Goal: Check status: Check status

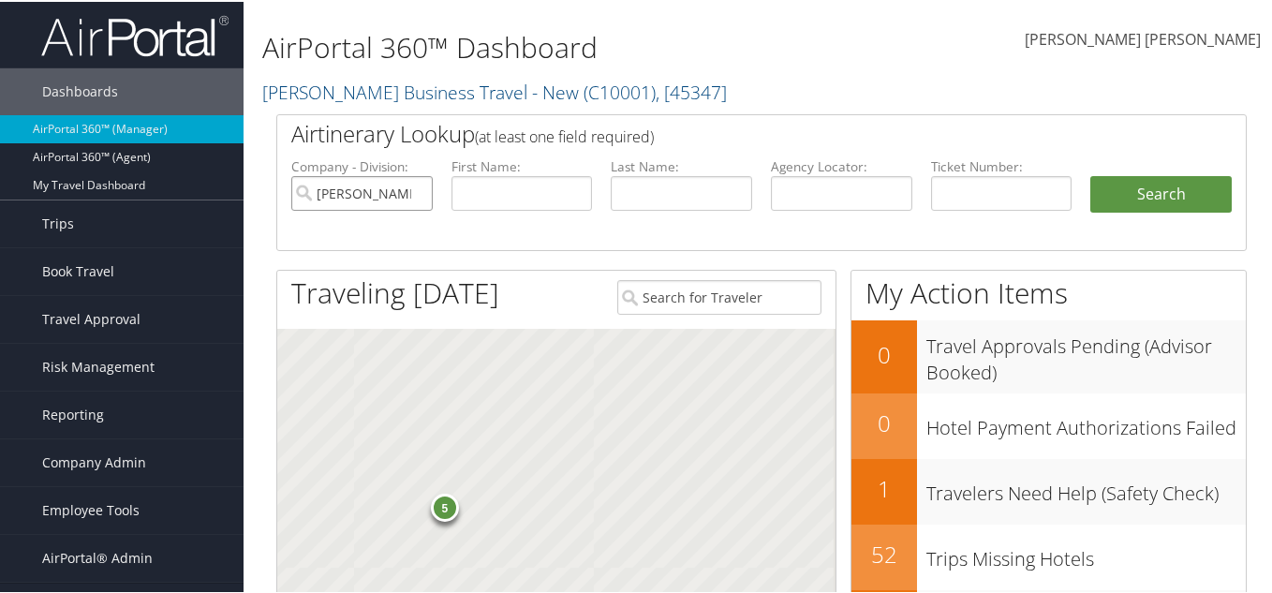
click at [413, 191] on input "[PERSON_NAME] Business Travel - New" at bounding box center [361, 191] width 141 height 35
click at [816, 194] on input "text" at bounding box center [841, 191] width 141 height 35
paste input "WJBGCJ"
type input "WJBGCJ"
click at [1167, 203] on button "Search" at bounding box center [1161, 192] width 141 height 37
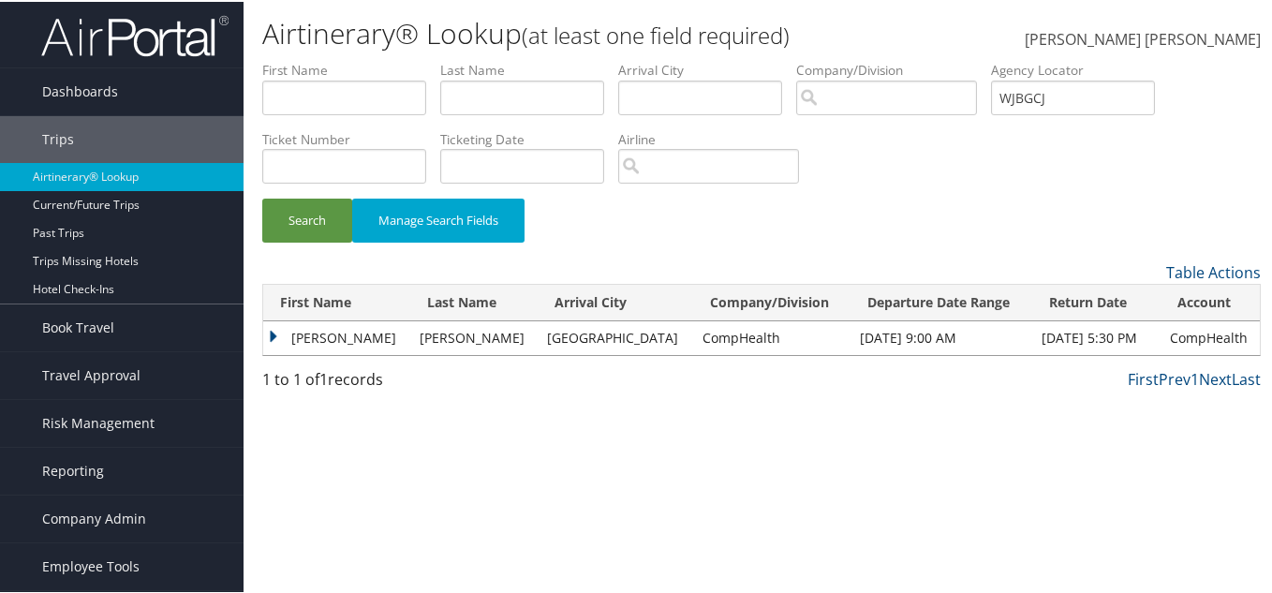
click at [277, 338] on td "Dawn" at bounding box center [336, 336] width 147 height 34
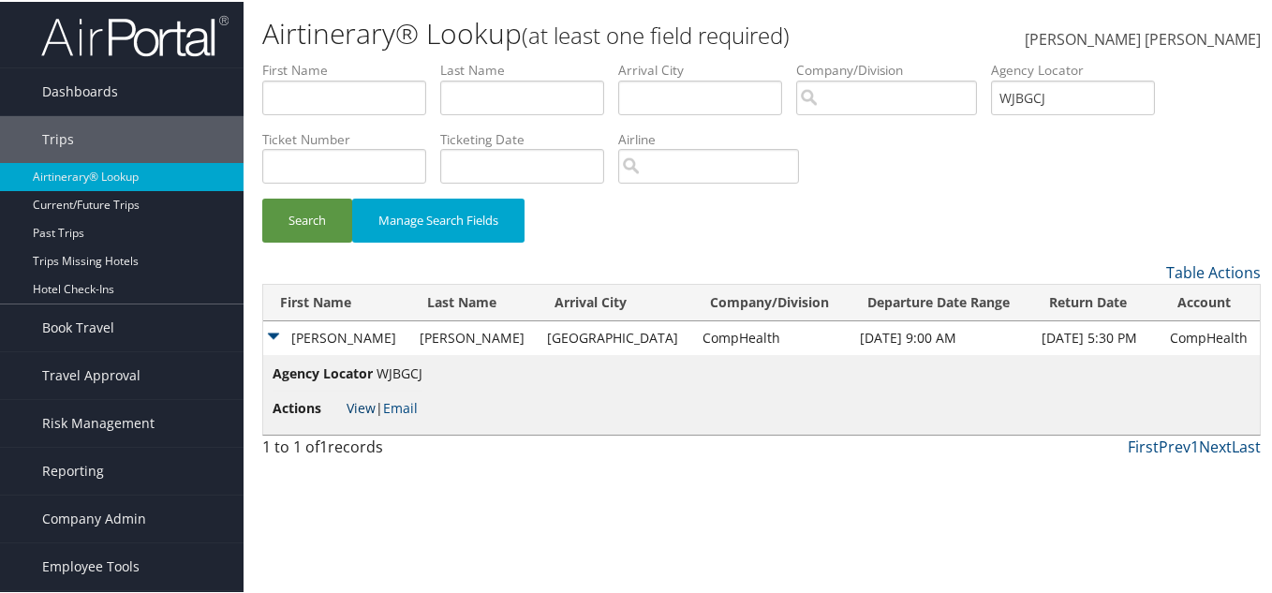
click at [365, 415] on link "View" at bounding box center [361, 406] width 29 height 18
click at [1023, 103] on input "WJBGCJ" at bounding box center [1073, 96] width 164 height 35
click at [107, 90] on span "Dashboards" at bounding box center [80, 90] width 76 height 47
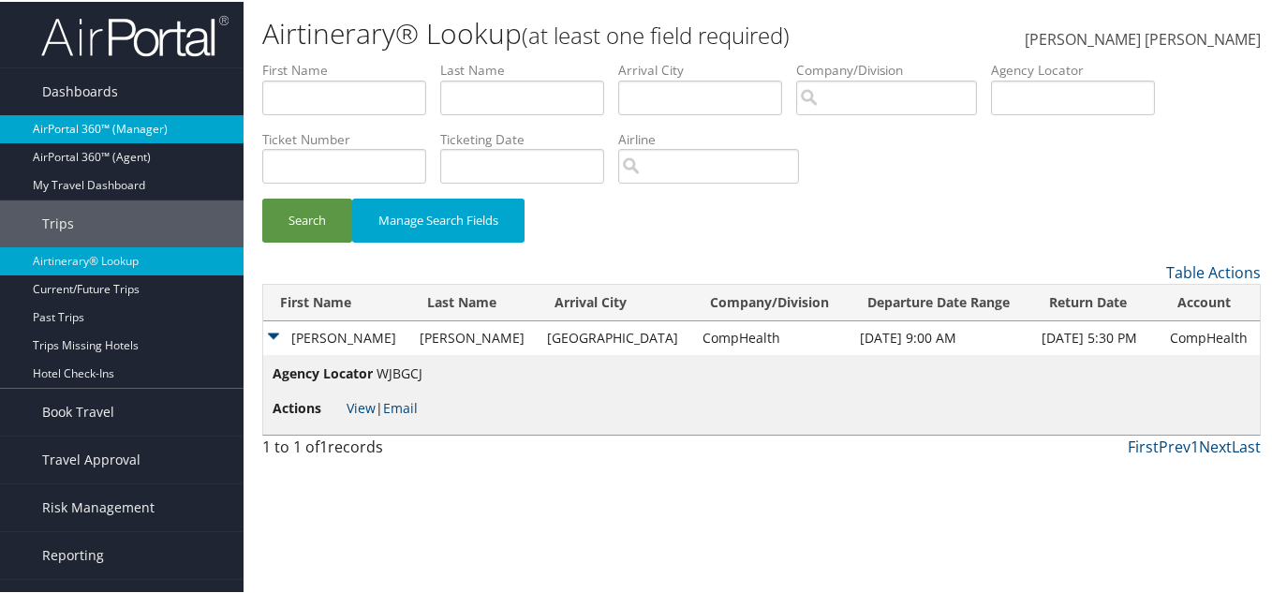
click at [113, 119] on link "AirPortal 360™ (Manager)" at bounding box center [122, 127] width 244 height 28
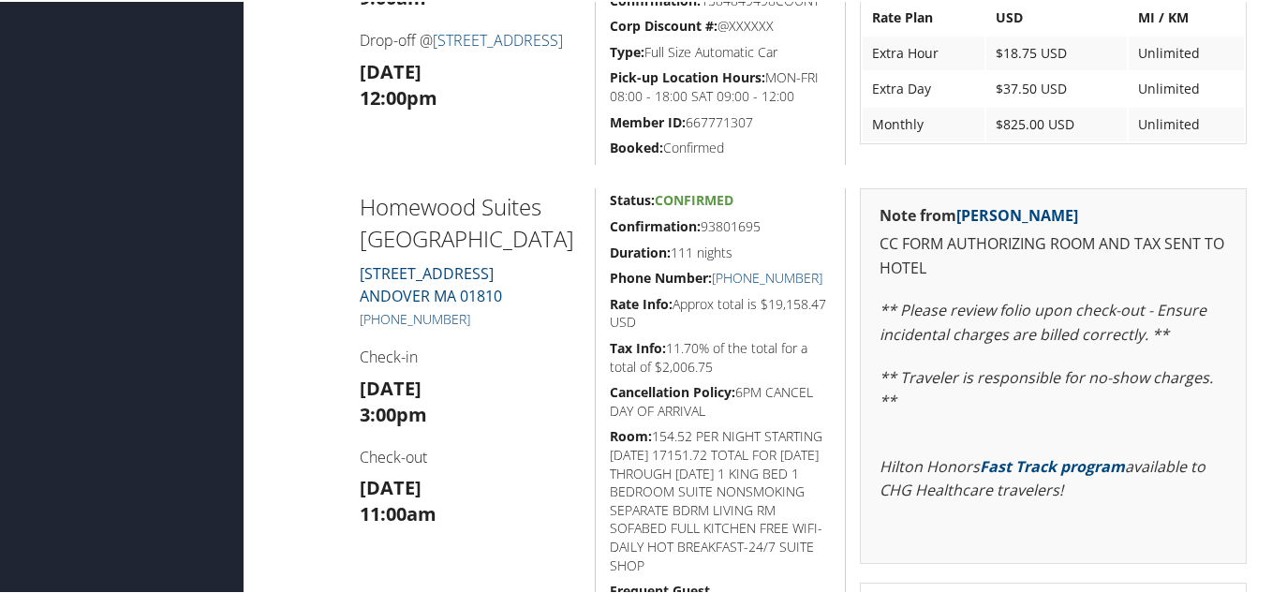
scroll to position [750, 0]
drag, startPoint x: 672, startPoint y: 248, endPoint x: 741, endPoint y: 247, distance: 69.3
click at [741, 247] on h5 "Duration: 111 nights" at bounding box center [720, 252] width 221 height 19
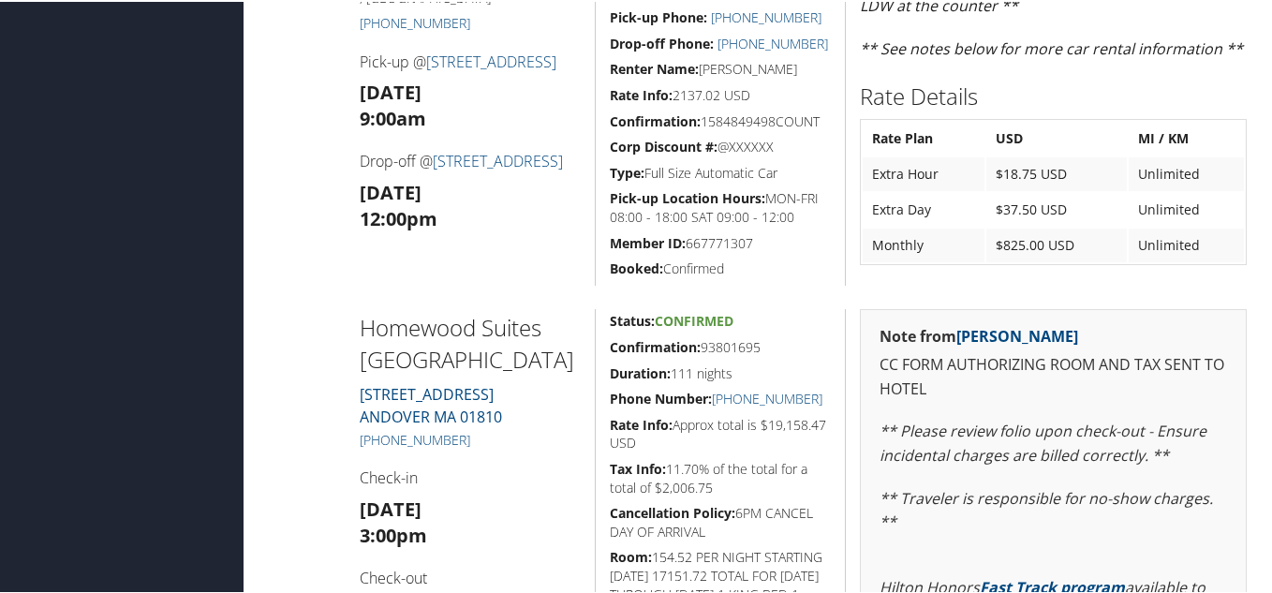
scroll to position [625, 0]
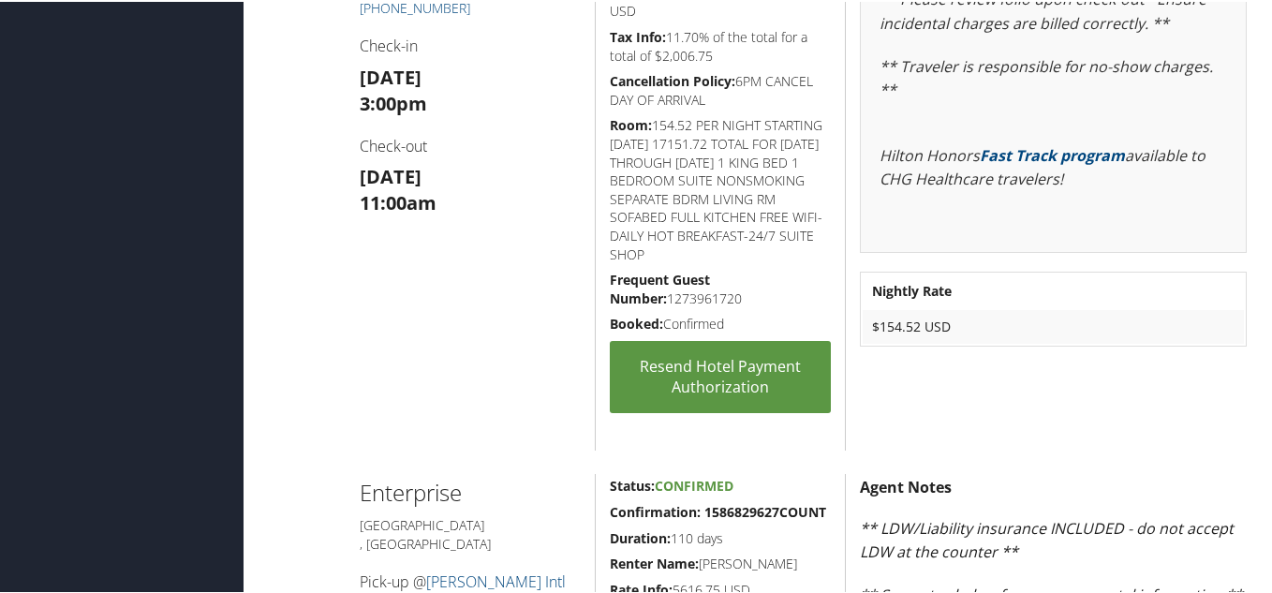
click at [782, 279] on h5 "Frequent Guest Number: 1273961720" at bounding box center [720, 287] width 221 height 37
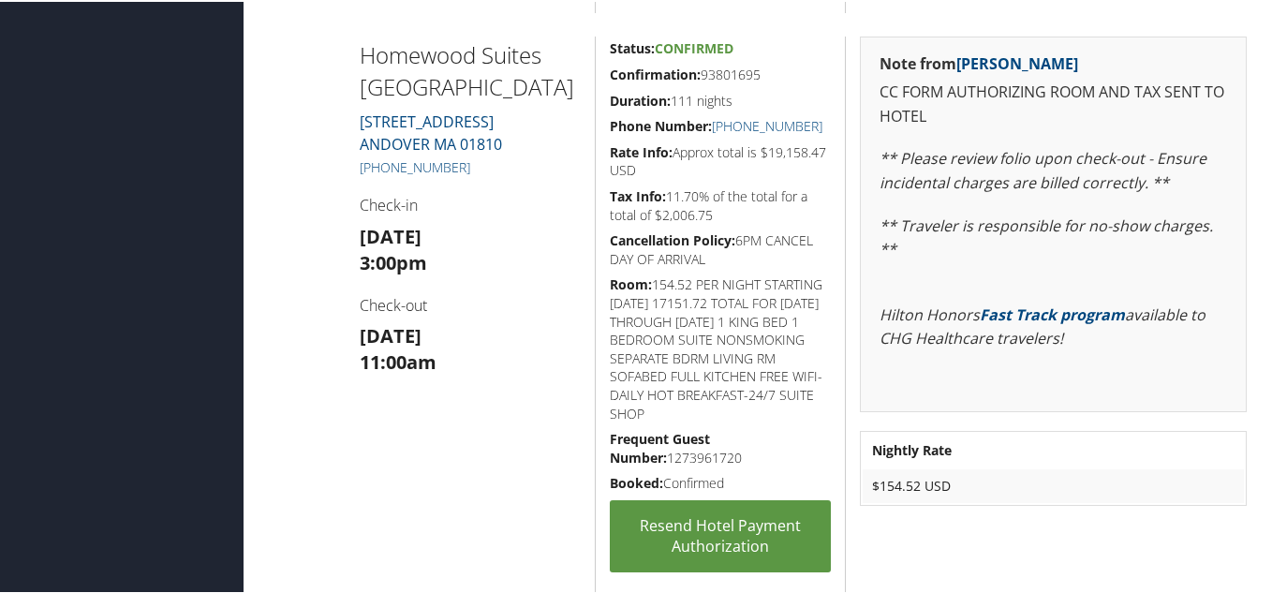
scroll to position [937, 0]
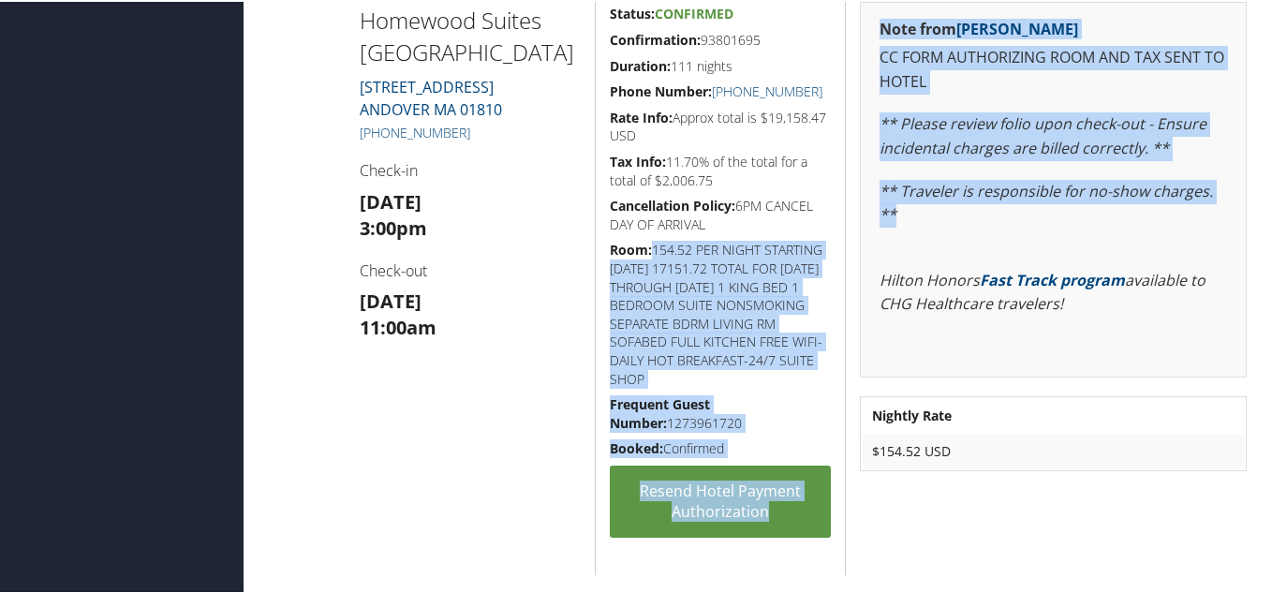
drag, startPoint x: 650, startPoint y: 246, endPoint x: 843, endPoint y: 245, distance: 193.0
click at [843, 245] on div "Homewood Suites Boston Andover 4 RIVERSIDE DRIVE ANDOVER MA 01810 +1 (978) 475-…" at bounding box center [761, 286] width 999 height 573
click at [710, 260] on h5 "Room: 154.52 PER NIGHT STARTING 14SEP 17151.72 TOTAL FOR 14SEP THROUGH 03JAN 1 …" at bounding box center [720, 312] width 221 height 147
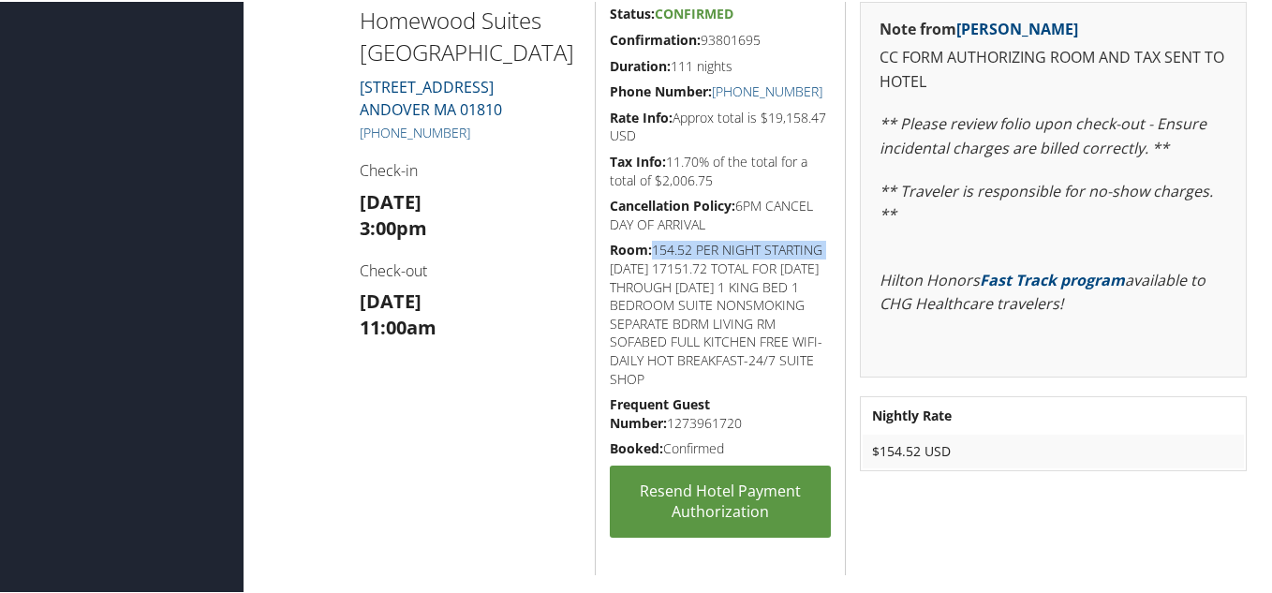
drag, startPoint x: 650, startPoint y: 249, endPoint x: 823, endPoint y: 253, distance: 172.4
click at [823, 253] on h5 "Room: 154.52 PER NIGHT STARTING 14SEP 17151.72 TOTAL FOR 14SEP THROUGH 03JAN 1 …" at bounding box center [720, 312] width 221 height 147
